Goal: Task Accomplishment & Management: Complete application form

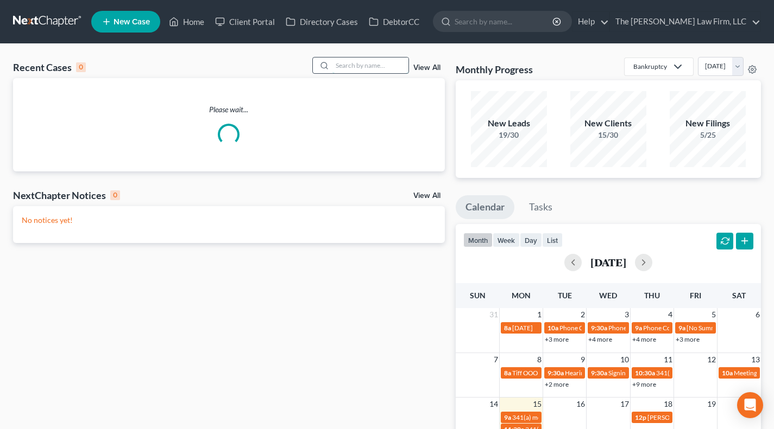
click at [371, 68] on input "search" at bounding box center [370, 66] width 76 height 16
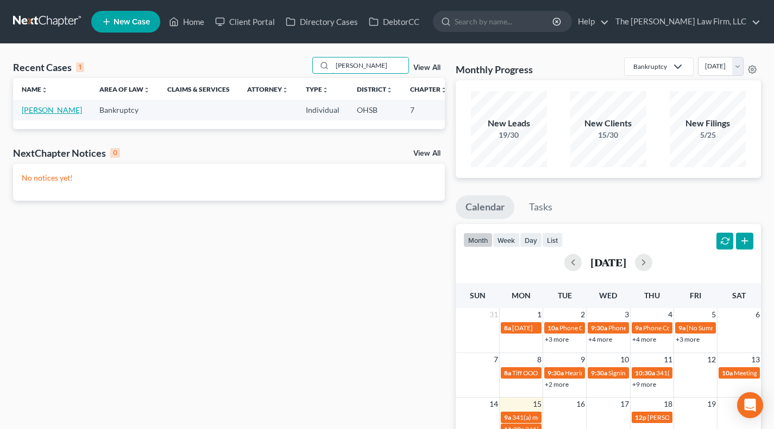
type input "[PERSON_NAME]"
click at [34, 115] on link "[PERSON_NAME]" at bounding box center [52, 109] width 60 height 9
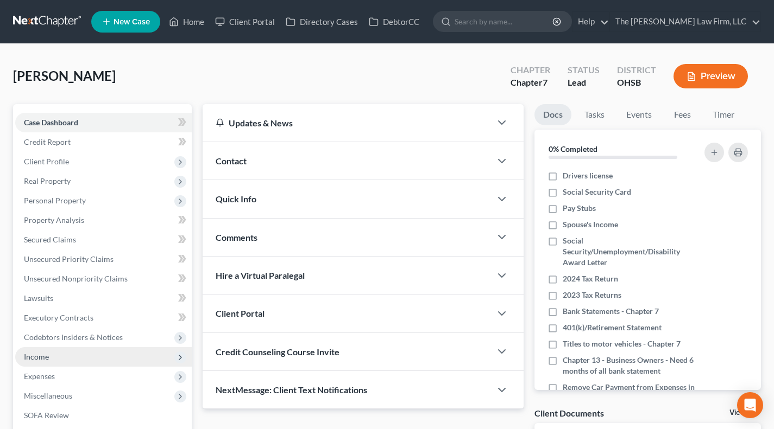
click at [55, 355] on span "Income" at bounding box center [103, 358] width 176 height 20
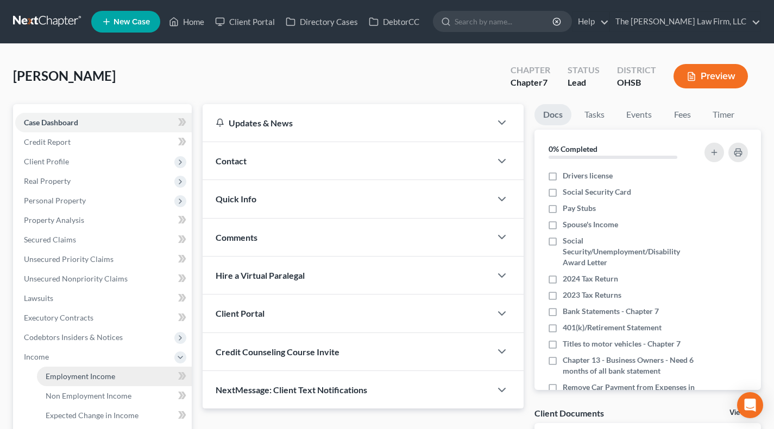
click at [74, 380] on span "Employment Income" at bounding box center [81, 376] width 70 height 9
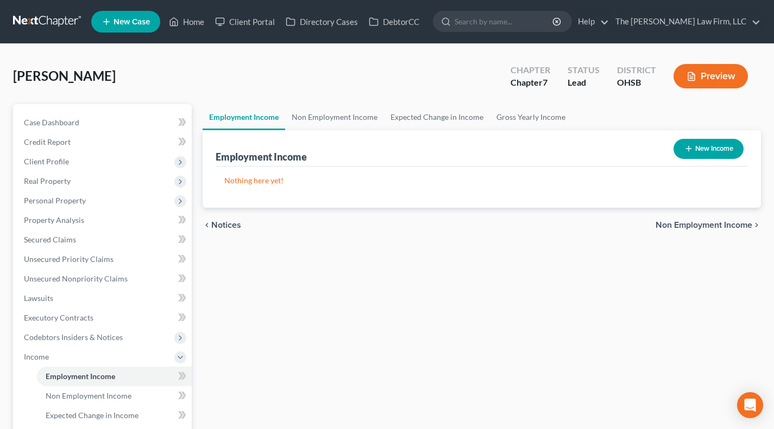
click at [38, 26] on link at bounding box center [48, 22] width 70 height 20
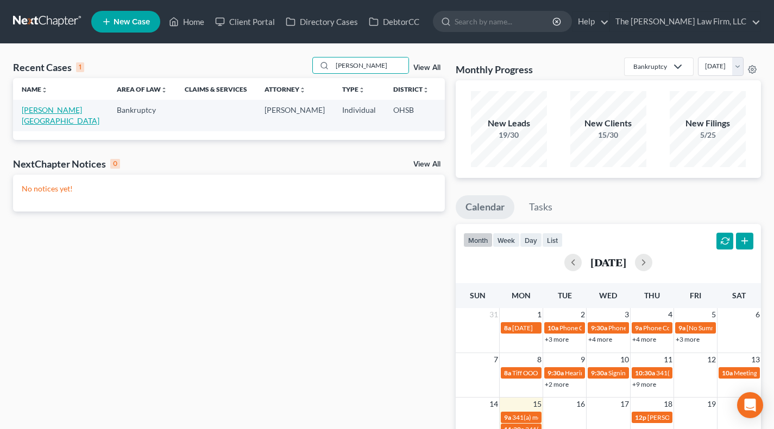
type input "myisha"
click at [39, 115] on link "Brinkley, Myisha" at bounding box center [61, 115] width 78 height 20
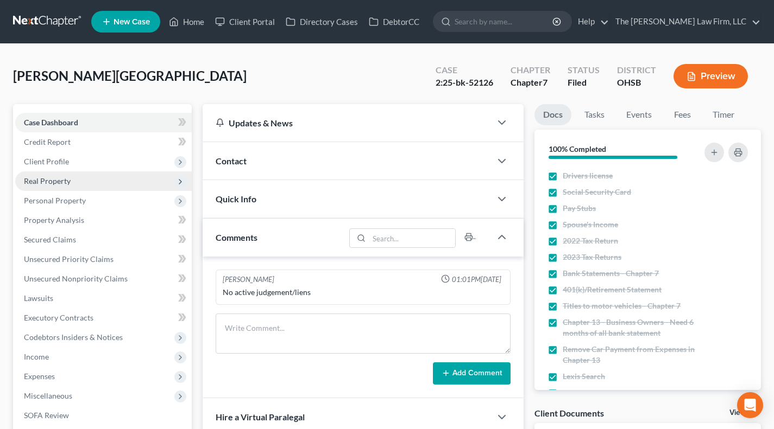
click at [75, 174] on span "Real Property" at bounding box center [103, 182] width 176 height 20
click at [75, 172] on span "Real Property" at bounding box center [103, 182] width 176 height 20
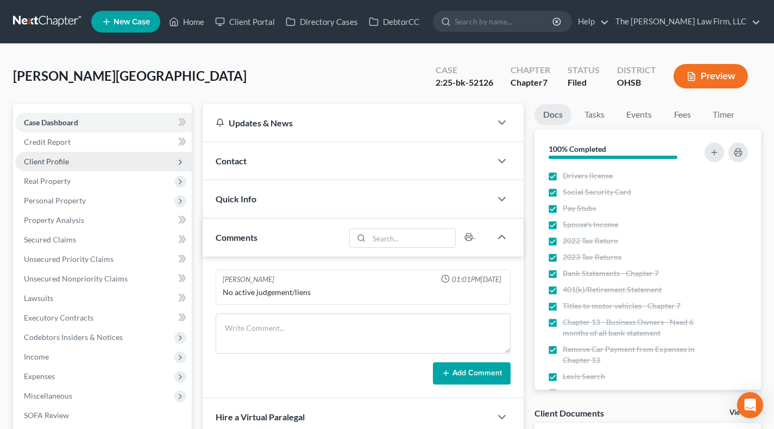
click at [74, 165] on span "Client Profile" at bounding box center [103, 162] width 176 height 20
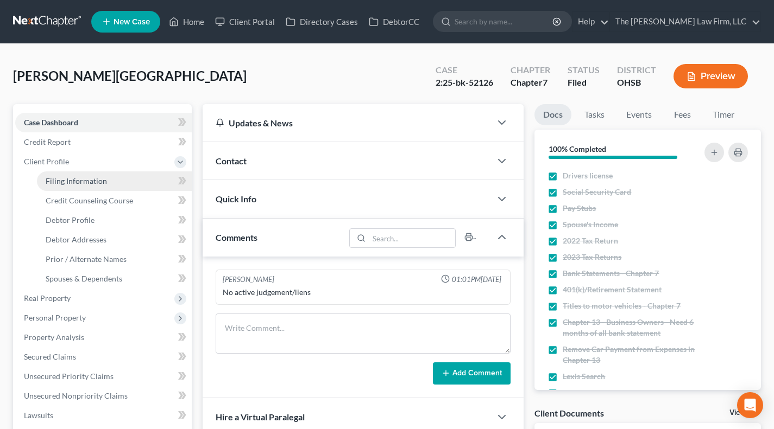
click at [74, 178] on span "Filing Information" at bounding box center [76, 180] width 61 height 9
select select "1"
select select "0"
select select "36"
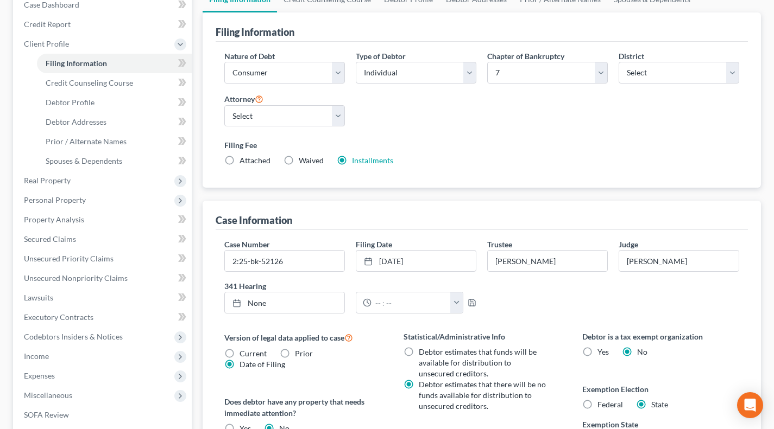
scroll to position [124, 0]
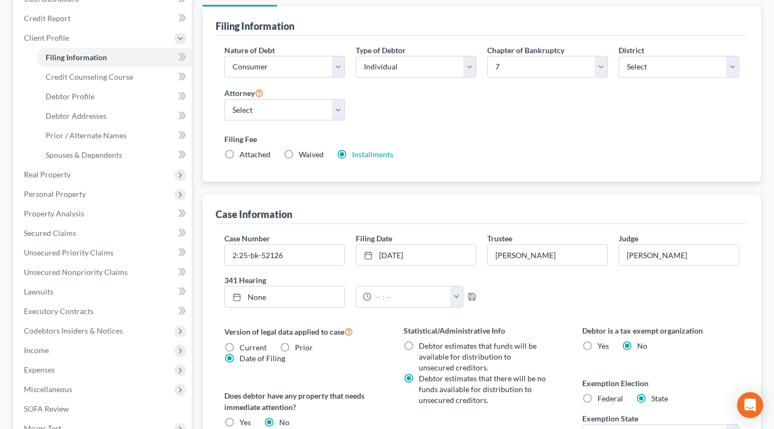
click at [409, 249] on link "5/16/2025" at bounding box center [415, 255] width 119 height 21
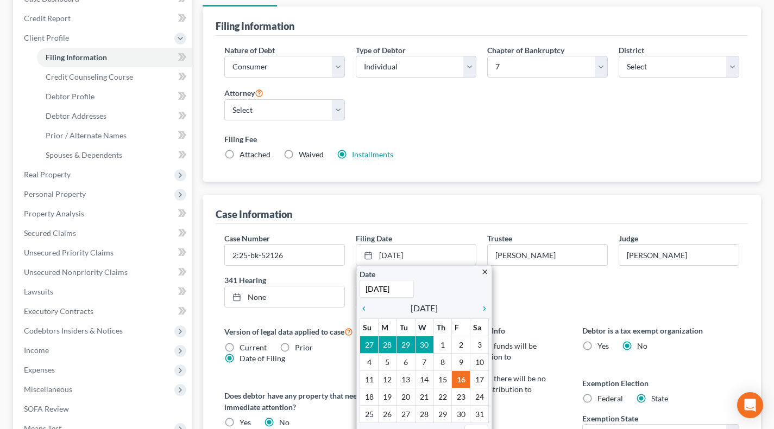
click at [446, 180] on div "Nature of Debt Select Business Consumer Other Nature of Business Select Clearin…" at bounding box center [482, 109] width 532 height 147
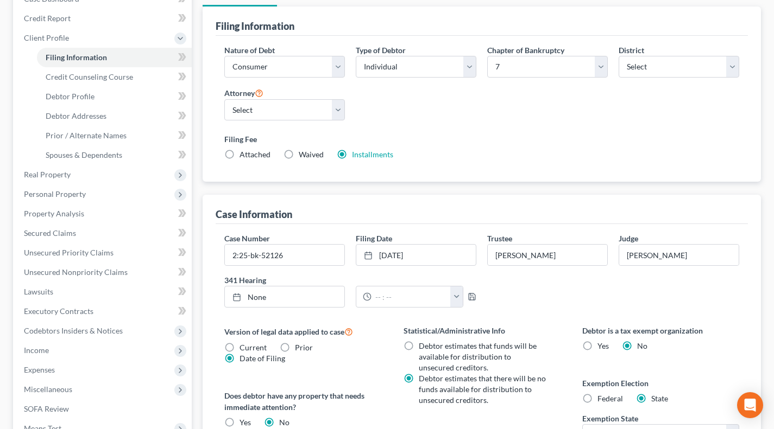
scroll to position [0, 0]
